Goal: Find specific page/section: Find specific page/section

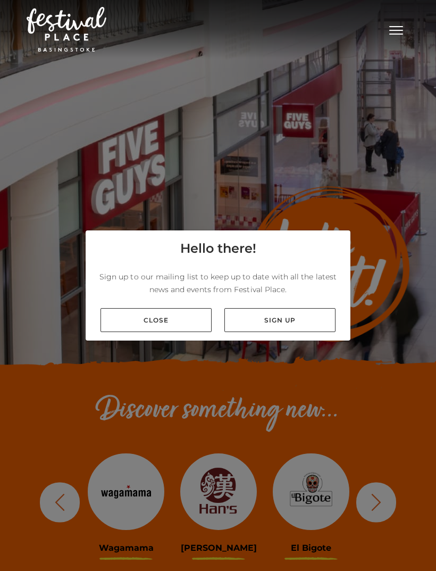
click at [173, 329] on link "Close" at bounding box center [156, 320] width 111 height 24
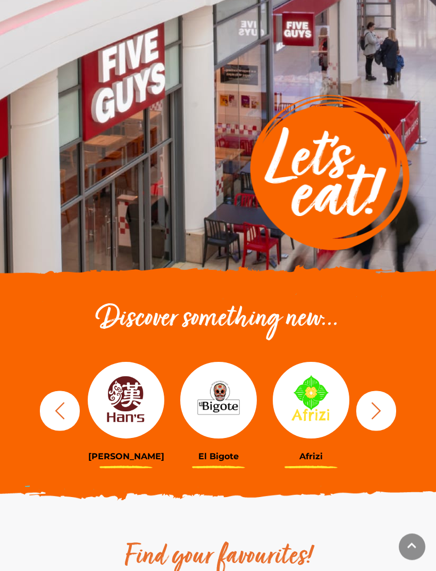
scroll to position [92, 0]
click at [382, 417] on icon "button" at bounding box center [377, 411] width 20 height 20
click at [388, 409] on button "button" at bounding box center [377, 411] width 40 height 40
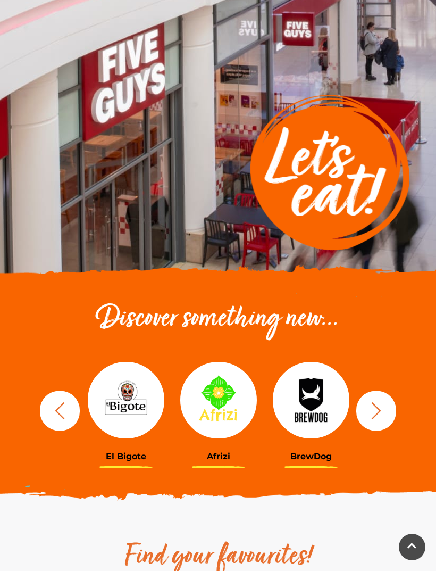
click at [384, 413] on icon "button" at bounding box center [377, 411] width 20 height 20
click at [393, 401] on button "button" at bounding box center [377, 411] width 40 height 40
click at [379, 410] on icon "button" at bounding box center [377, 411] width 20 height 20
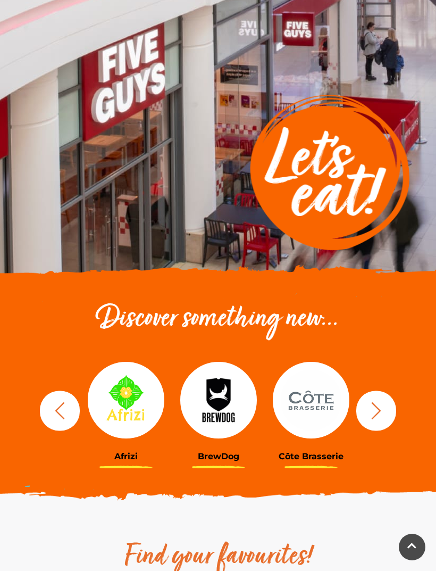
click at [377, 402] on icon "button" at bounding box center [377, 411] width 20 height 20
click at [383, 405] on icon "button" at bounding box center [377, 411] width 20 height 20
click at [385, 405] on icon "button" at bounding box center [377, 411] width 20 height 20
click at [383, 406] on icon "button" at bounding box center [377, 411] width 20 height 20
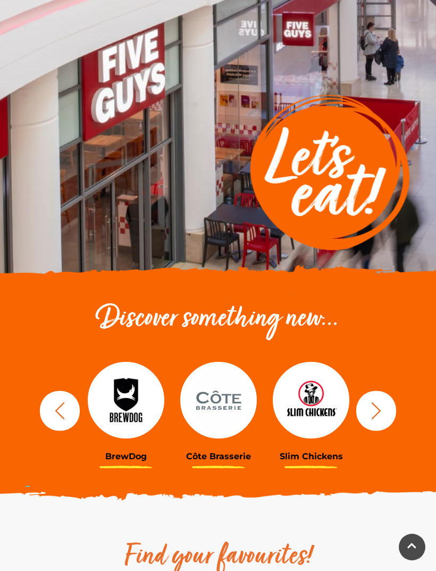
click at [381, 408] on icon "button" at bounding box center [377, 411] width 20 height 20
click at [385, 410] on icon "button" at bounding box center [377, 411] width 20 height 20
click at [387, 407] on button "button" at bounding box center [377, 411] width 40 height 40
click at [388, 404] on button "button" at bounding box center [377, 411] width 40 height 40
click at [388, 406] on button "button" at bounding box center [377, 411] width 40 height 40
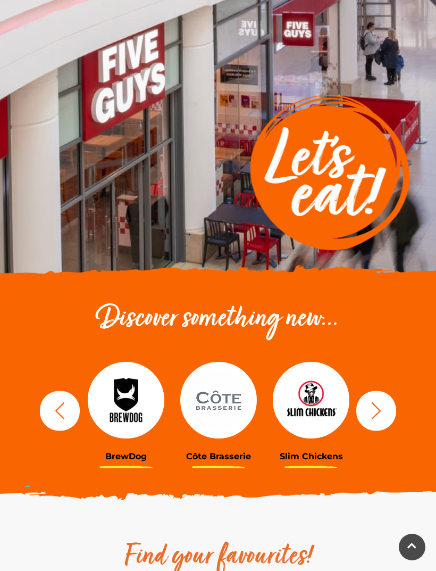
click at [388, 409] on button "button" at bounding box center [377, 411] width 40 height 40
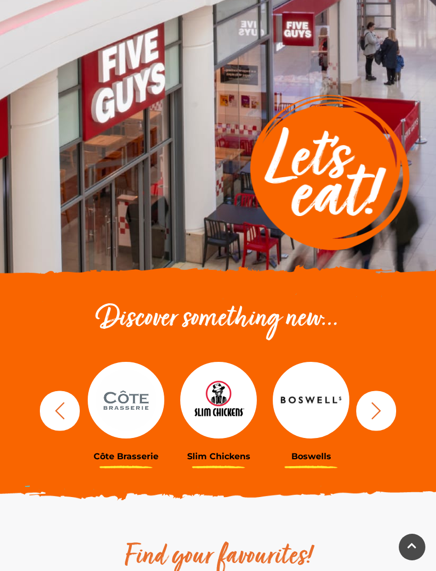
click at [389, 411] on button "button" at bounding box center [377, 411] width 40 height 40
click at [388, 410] on button "button" at bounding box center [377, 411] width 40 height 40
click at [387, 410] on button "button" at bounding box center [377, 411] width 40 height 40
click at [386, 407] on icon "button" at bounding box center [377, 411] width 20 height 20
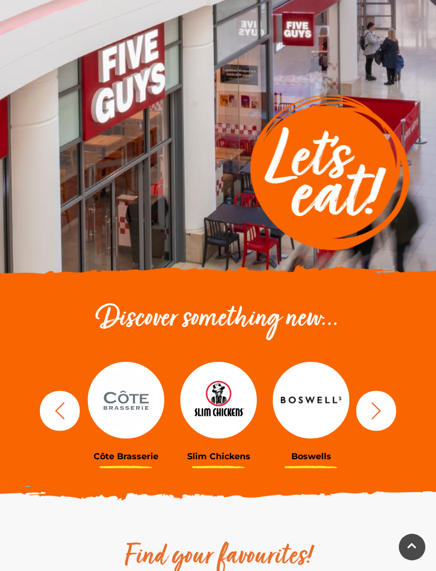
click at [387, 408] on button "button" at bounding box center [377, 411] width 40 height 40
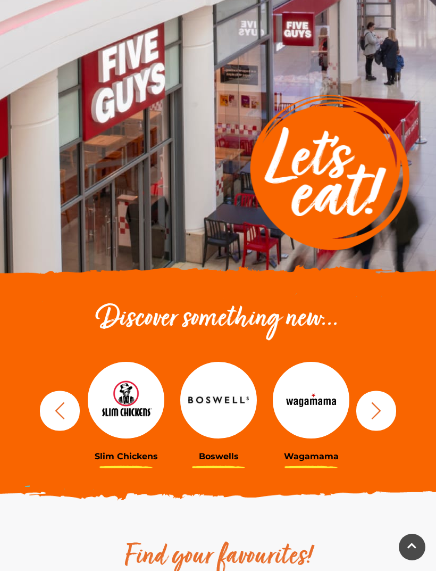
click at [387, 408] on button "button" at bounding box center [377, 411] width 40 height 40
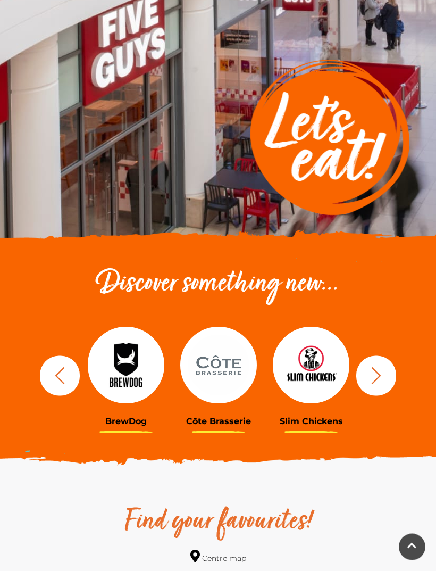
scroll to position [127, 0]
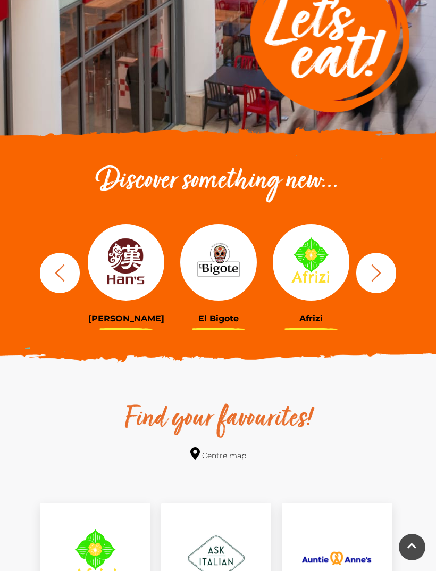
click at [379, 262] on button "button" at bounding box center [377, 273] width 40 height 40
click at [375, 267] on icon "button" at bounding box center [377, 272] width 10 height 17
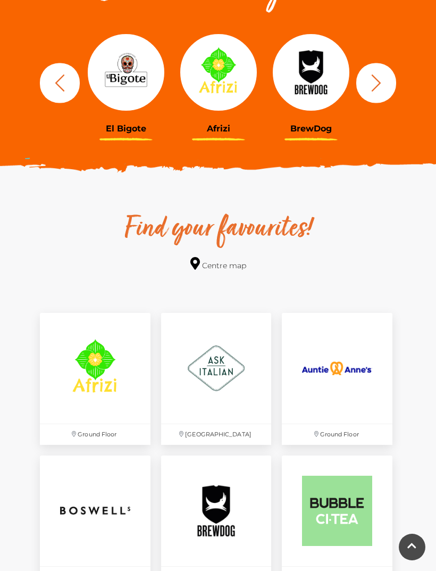
scroll to position [424, 0]
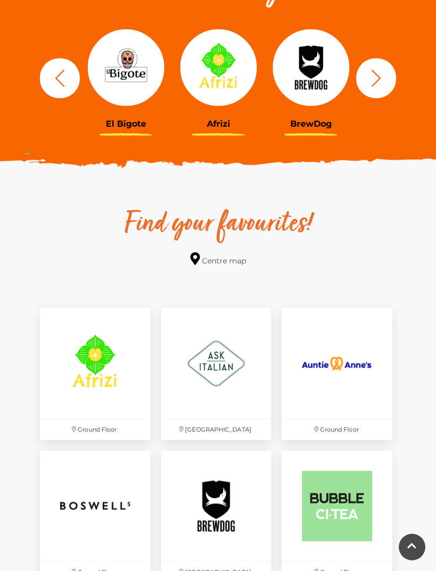
click at [233, 363] on img at bounding box center [216, 363] width 111 height 111
